Goal: Information Seeking & Learning: Learn about a topic

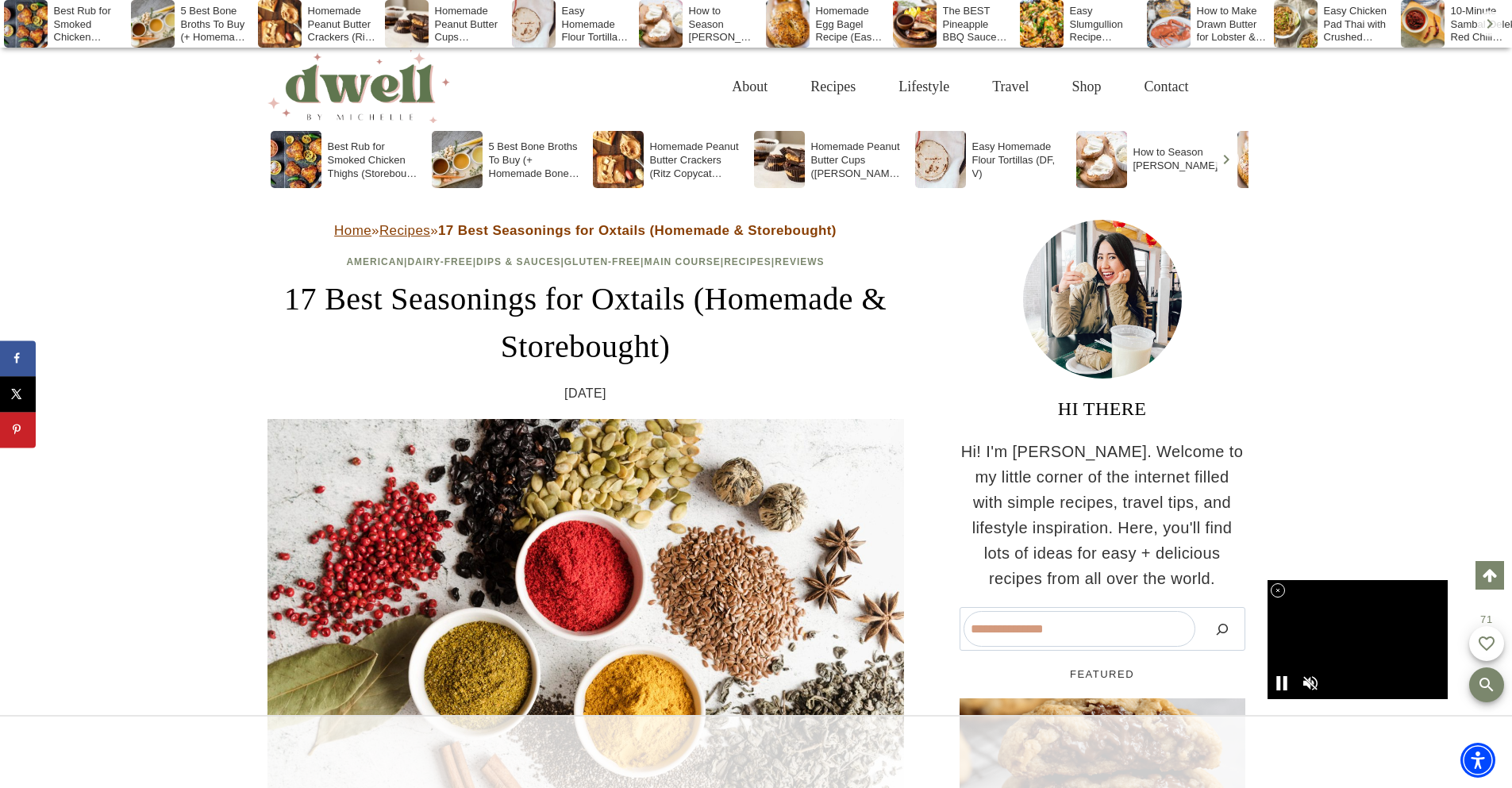
click at [585, 749] on div at bounding box center [756, 751] width 1512 height 73
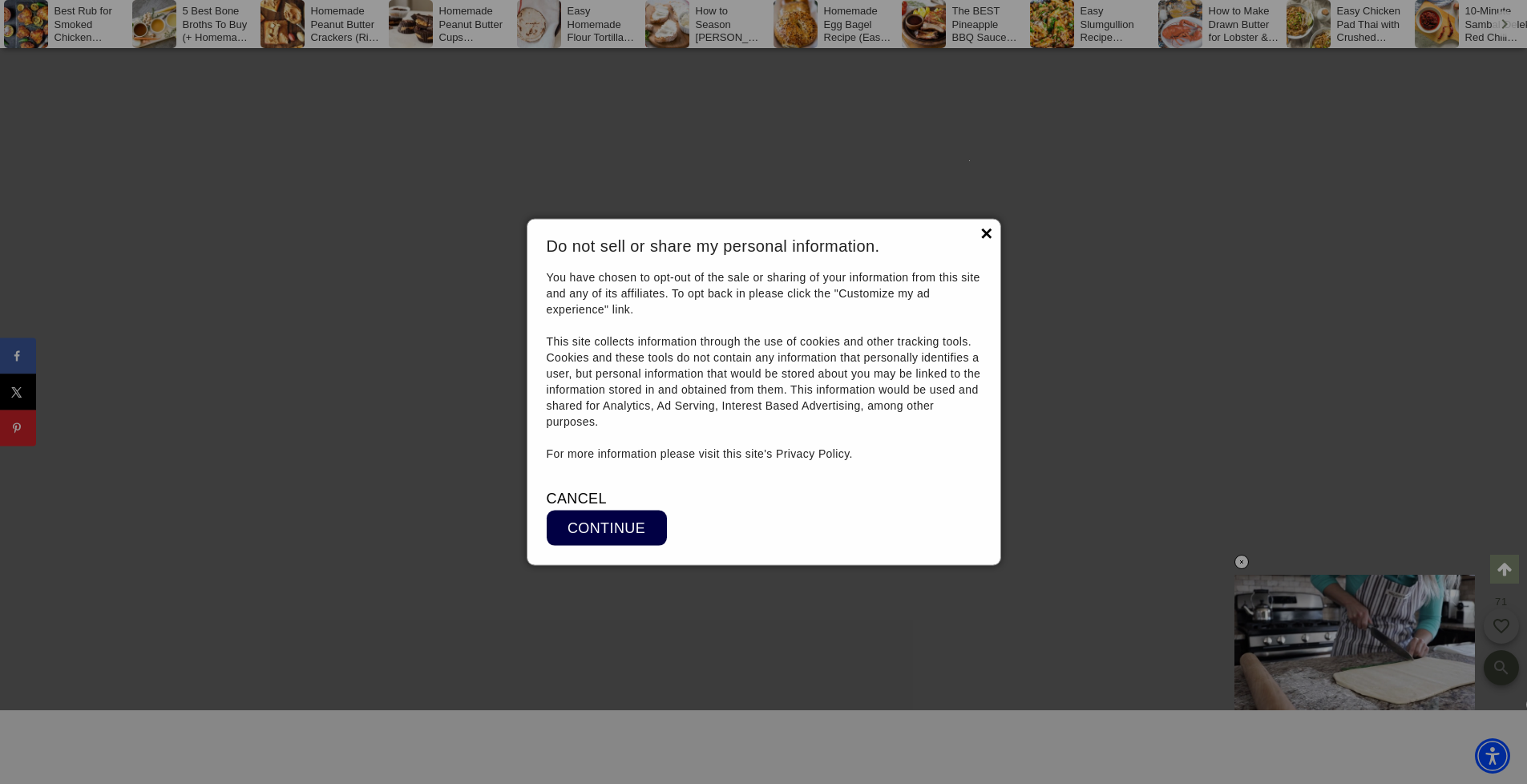
scroll to position [28731, 0]
